Goal: Find specific page/section: Find specific page/section

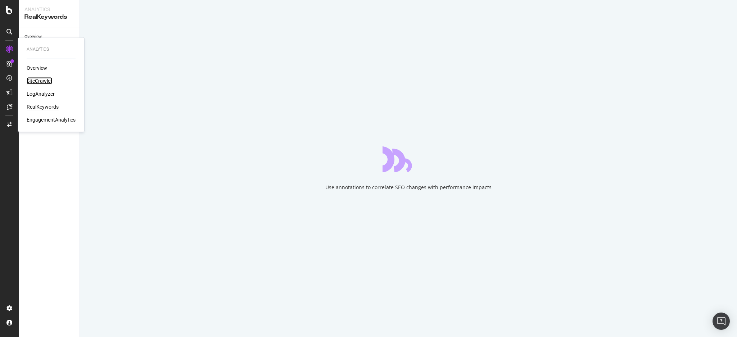
click at [39, 81] on div "SiteCrawler" at bounding box center [40, 80] width 26 height 7
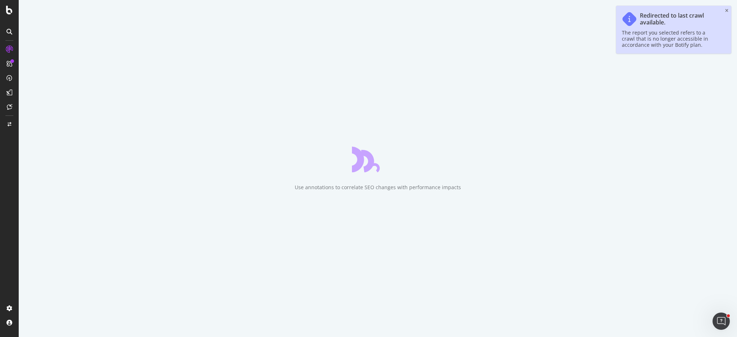
click at [152, 149] on div "Use annotations to correlate SEO changes with performance impacts" at bounding box center [378, 168] width 718 height 337
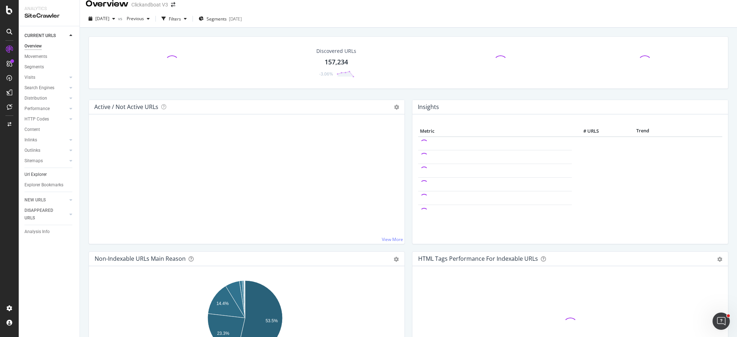
scroll to position [6, 0]
